Goal: Navigation & Orientation: Find specific page/section

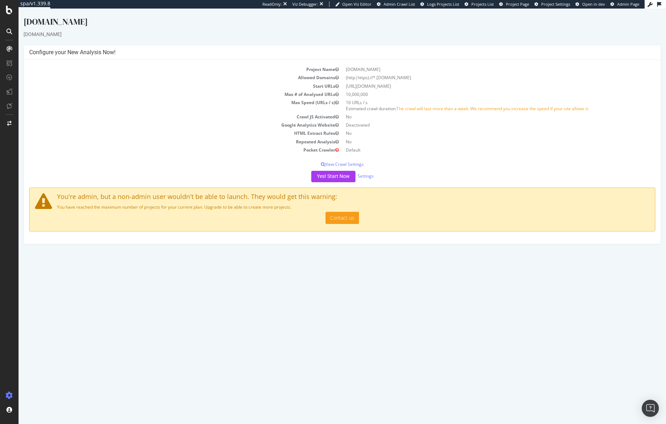
click at [31, 24] on div "[DOMAIN_NAME]" at bounding box center [343, 23] width 638 height 15
click at [11, 15] on div at bounding box center [9, 212] width 19 height 424
click at [10, 12] on icon at bounding box center [9, 10] width 6 height 9
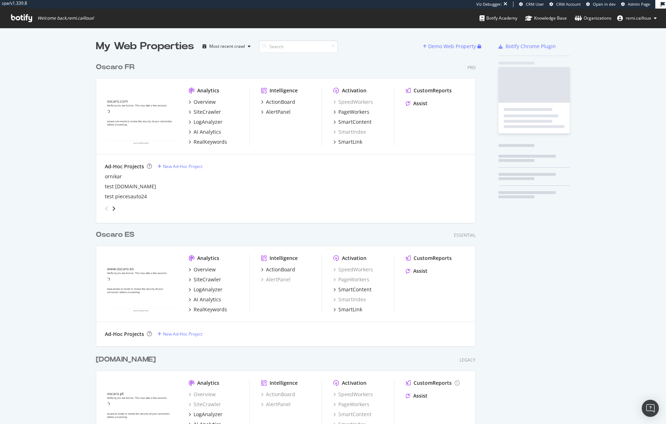
scroll to position [388, 380]
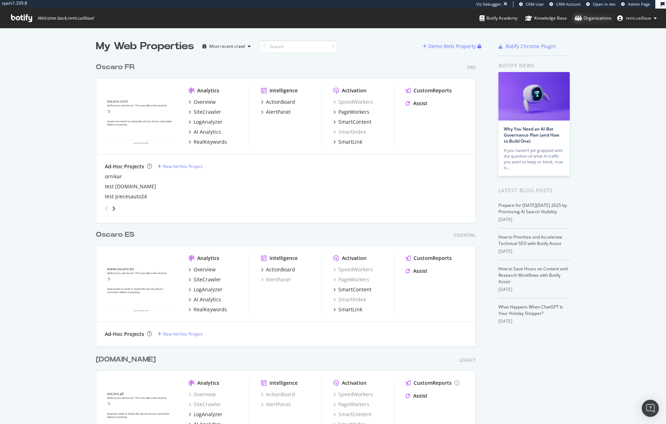
click at [597, 20] on div "Organizations" at bounding box center [593, 18] width 37 height 7
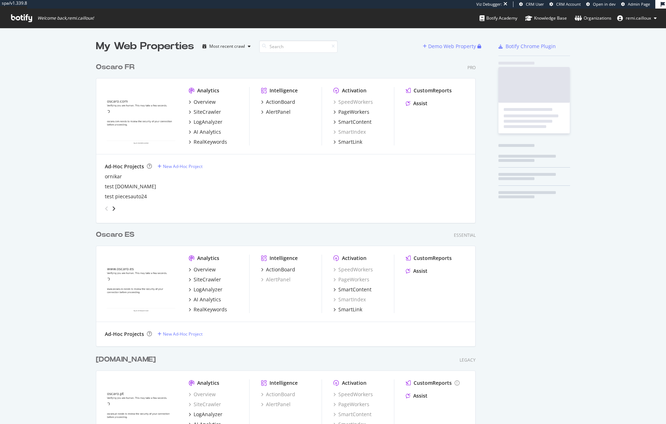
scroll to position [388, 380]
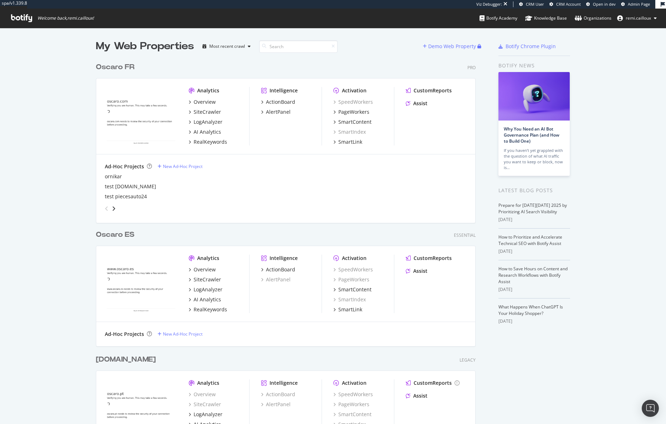
click at [125, 65] on div "Oscaro FR" at bounding box center [115, 67] width 39 height 10
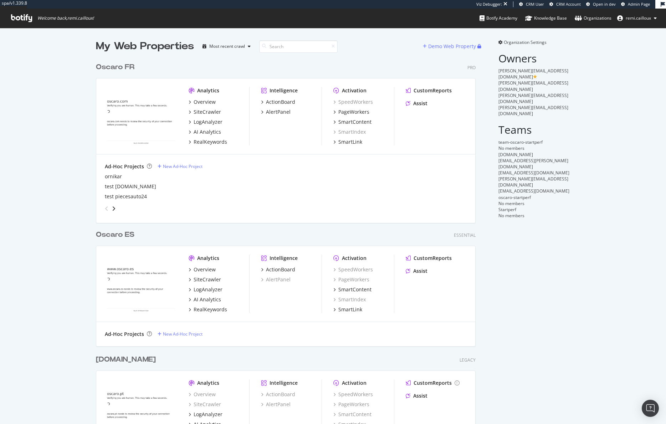
scroll to position [388, 380]
click at [108, 62] on div "Oscaro FR" at bounding box center [115, 67] width 39 height 10
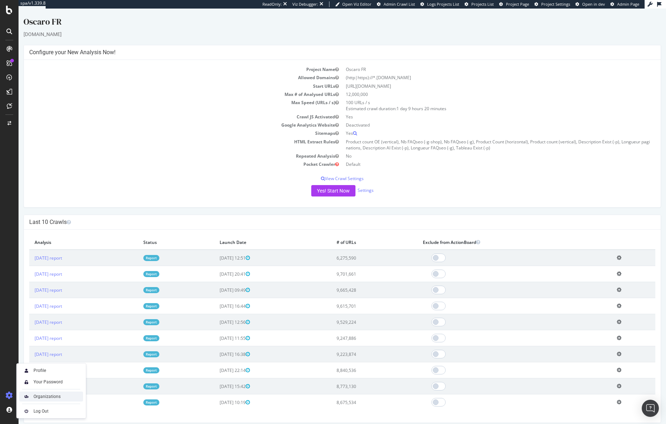
click at [45, 395] on div "Organizations" at bounding box center [47, 397] width 27 height 6
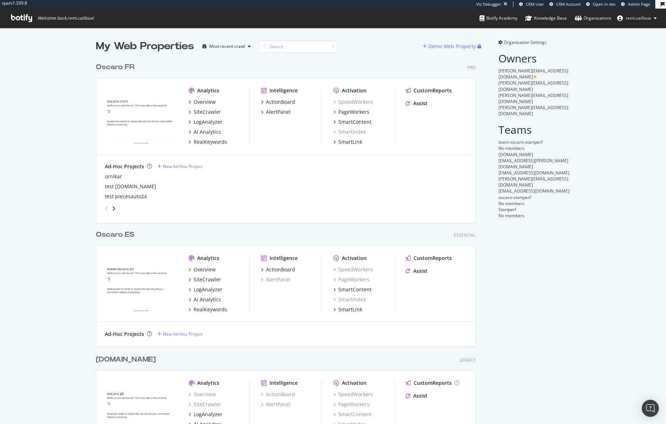
scroll to position [388, 380]
click at [514, 45] on span "Organization Settings" at bounding box center [525, 42] width 43 height 6
